Goal: Navigation & Orientation: Find specific page/section

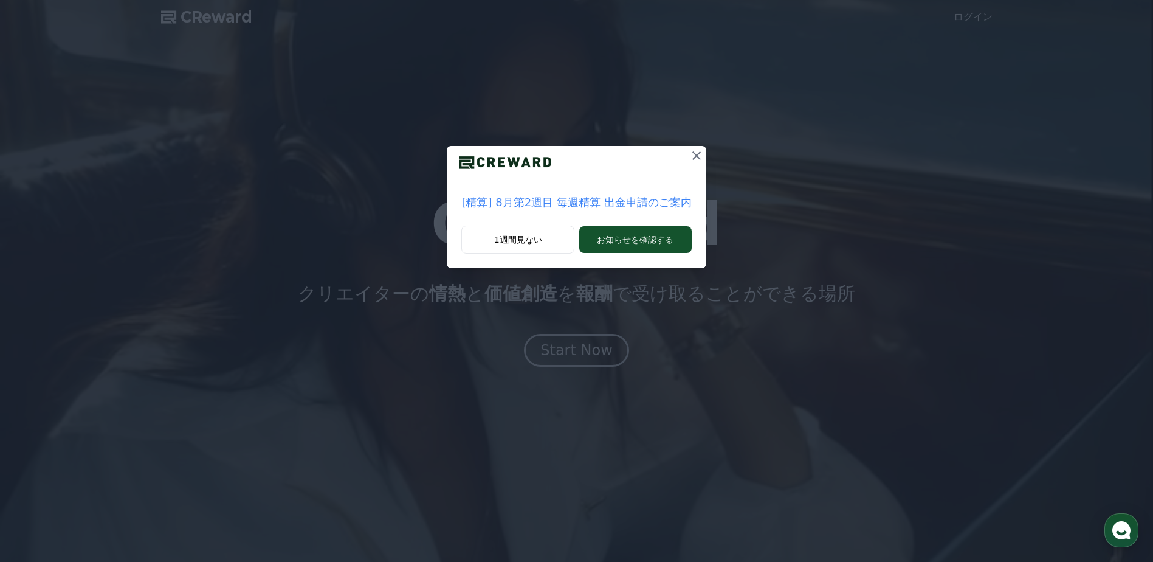
click at [689, 161] on icon at bounding box center [696, 155] width 15 height 15
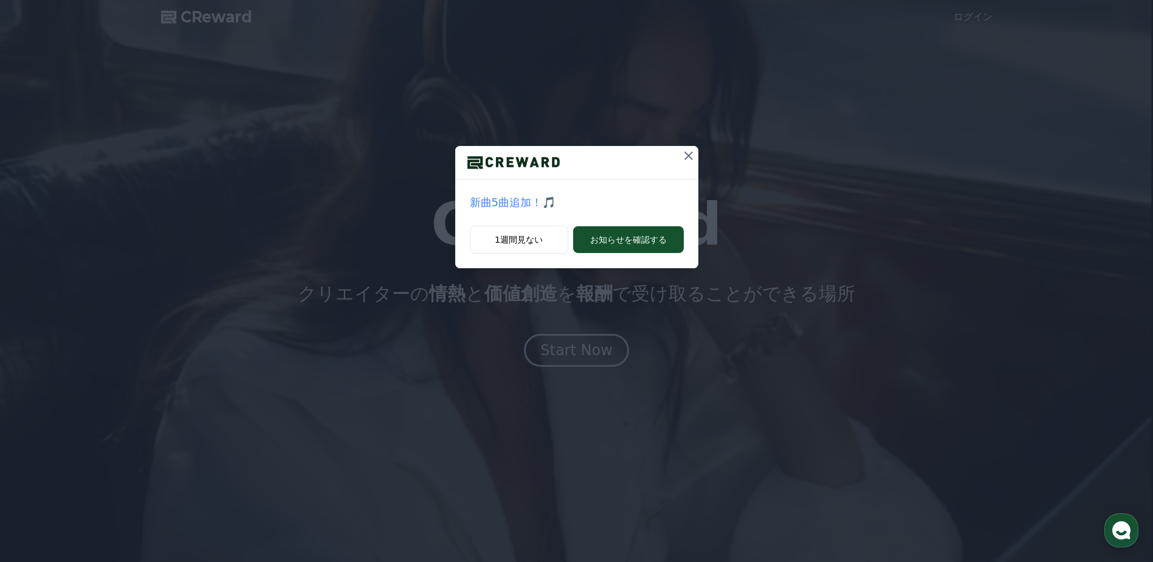
click at [689, 154] on icon at bounding box center [688, 155] width 15 height 15
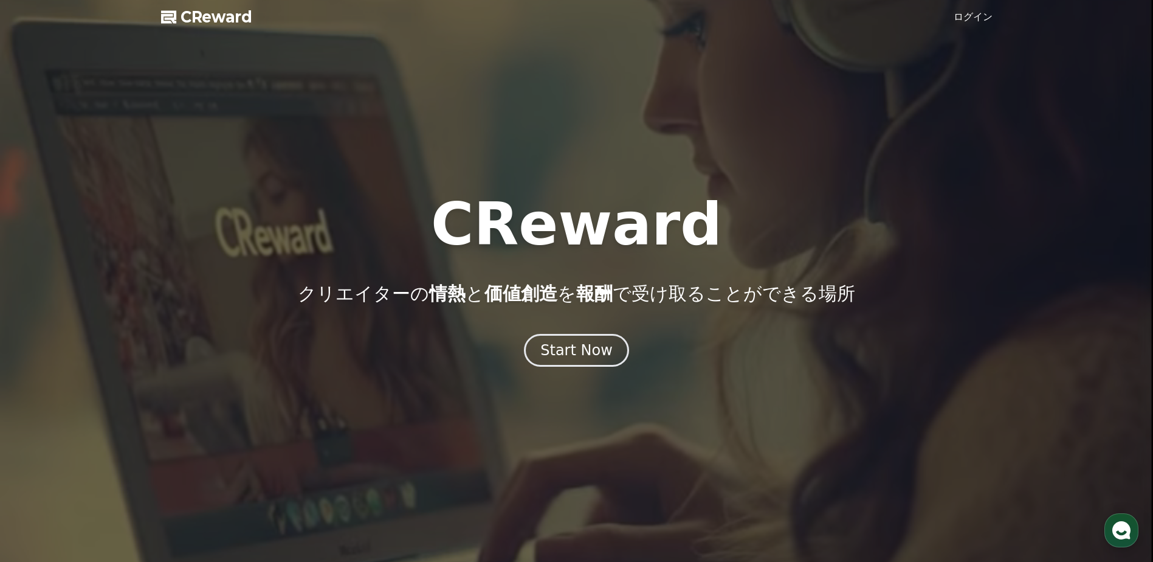
click at [981, 14] on link "ログイン" at bounding box center [973, 17] width 39 height 15
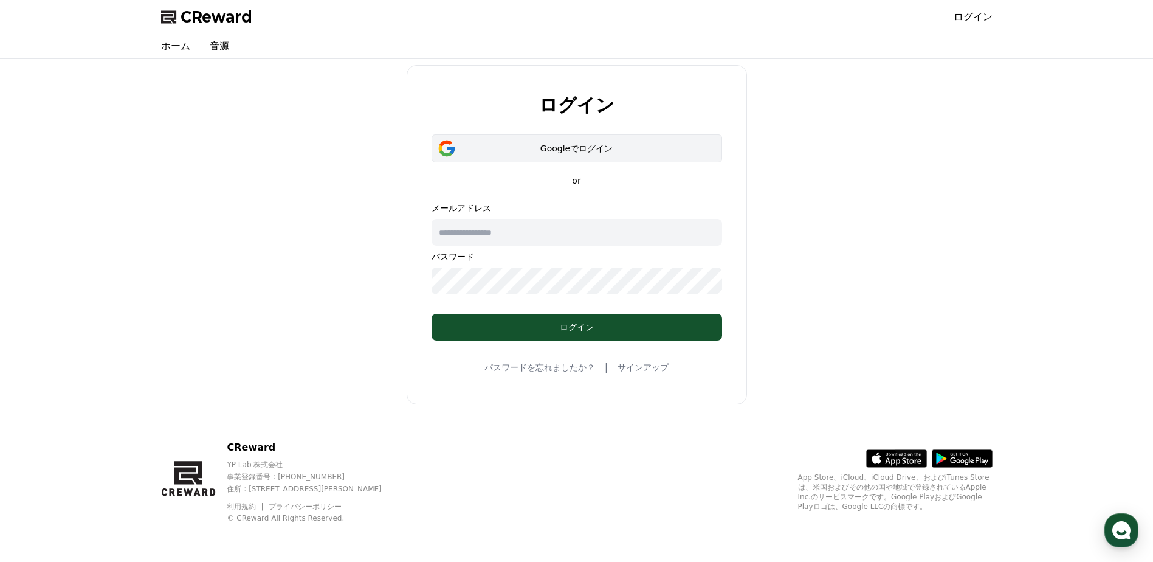
click at [603, 140] on button "Googleでログイン" at bounding box center [576, 148] width 290 height 28
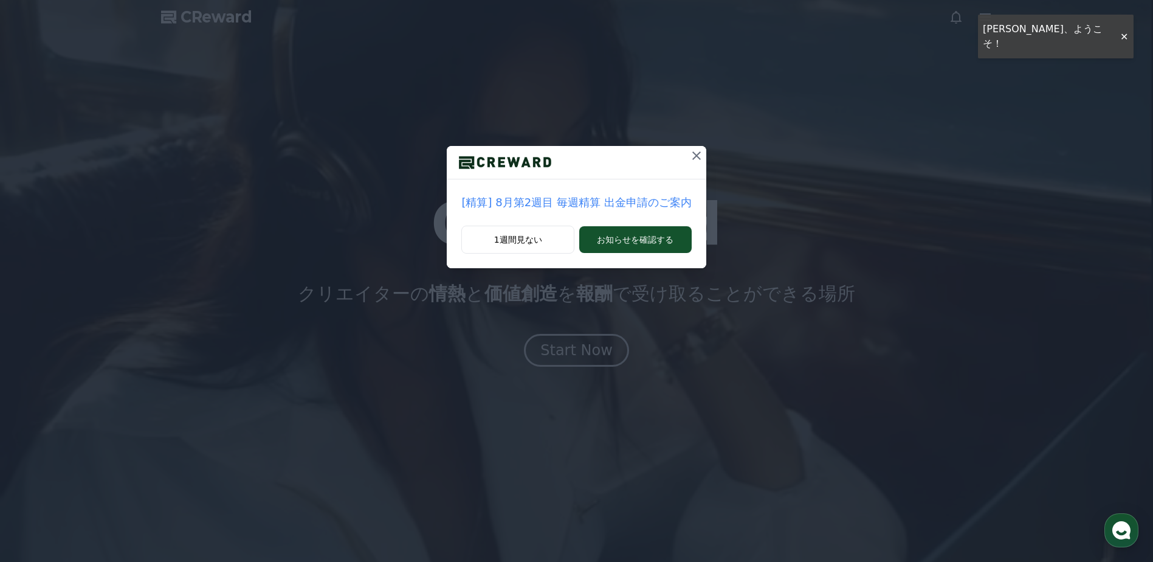
click at [693, 161] on icon at bounding box center [696, 155] width 15 height 15
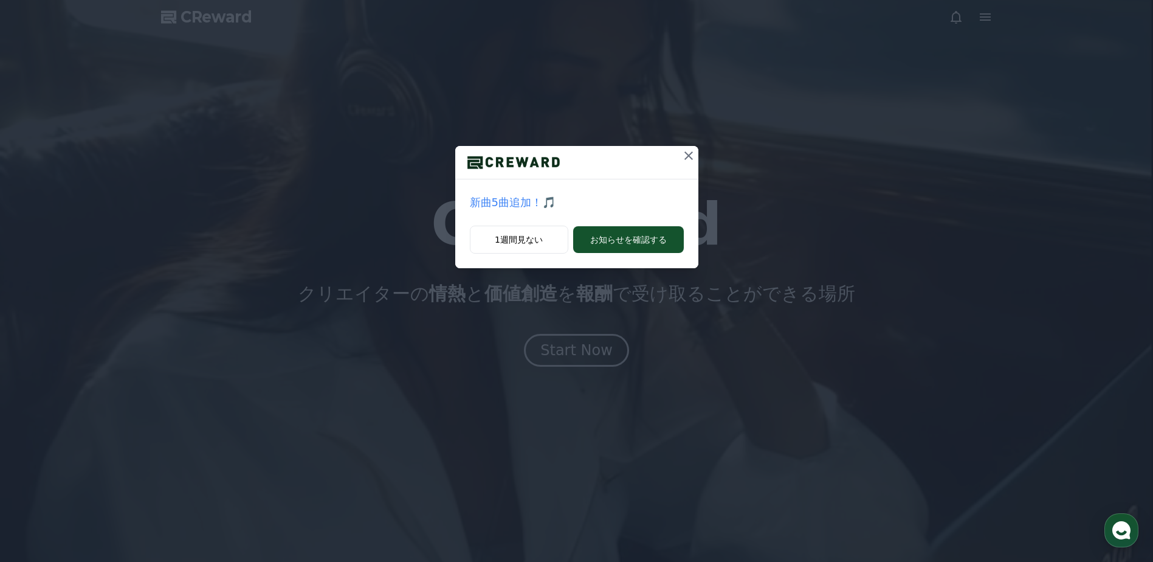
click at [696, 153] on button at bounding box center [688, 155] width 19 height 19
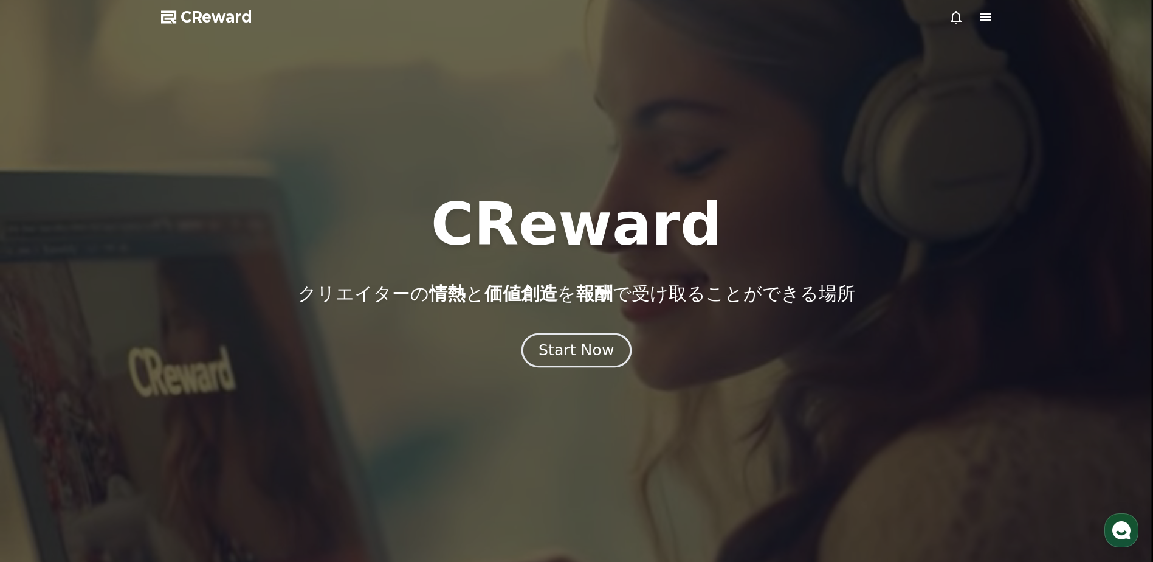
click at [601, 342] on div "Start Now" at bounding box center [575, 350] width 75 height 21
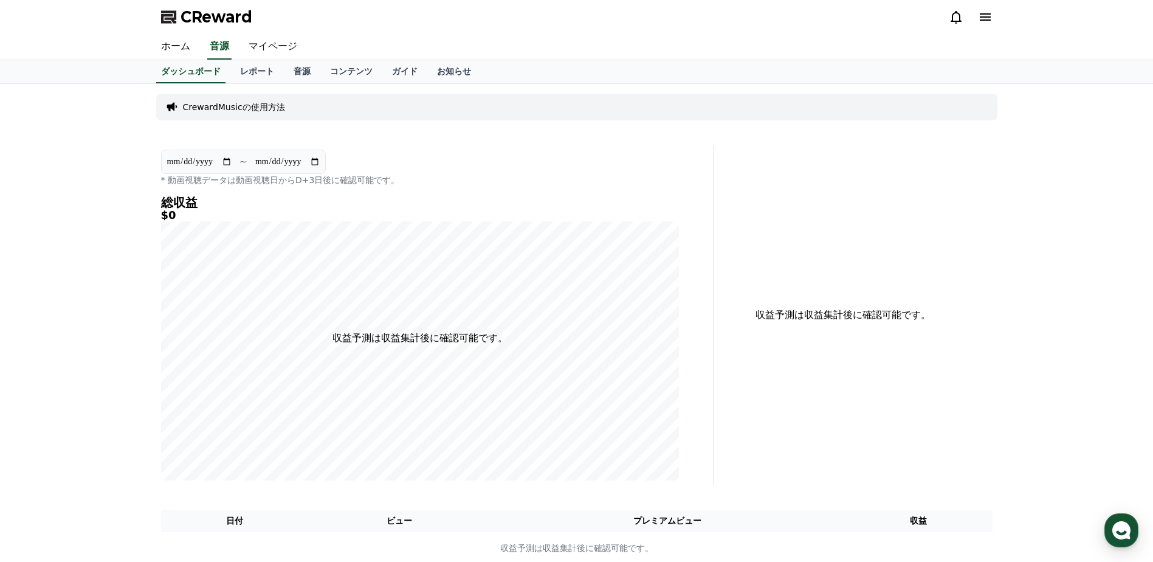
click at [261, 36] on link "マイページ" at bounding box center [273, 47] width 68 height 26
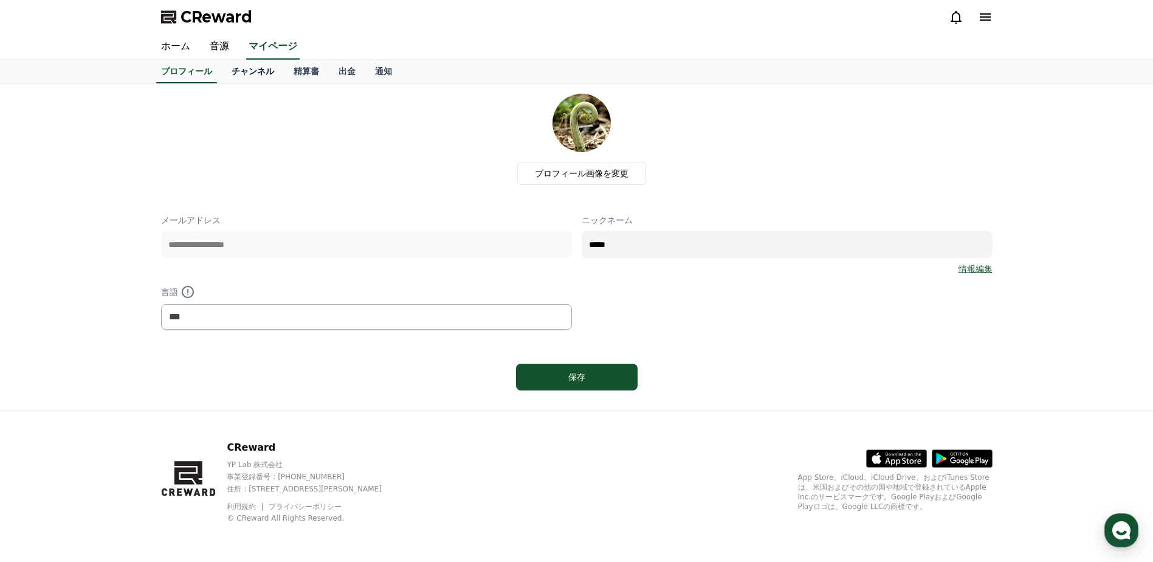
click at [239, 71] on link "チャンネル" at bounding box center [253, 71] width 62 height 23
